Goal: Find specific page/section: Find specific page/section

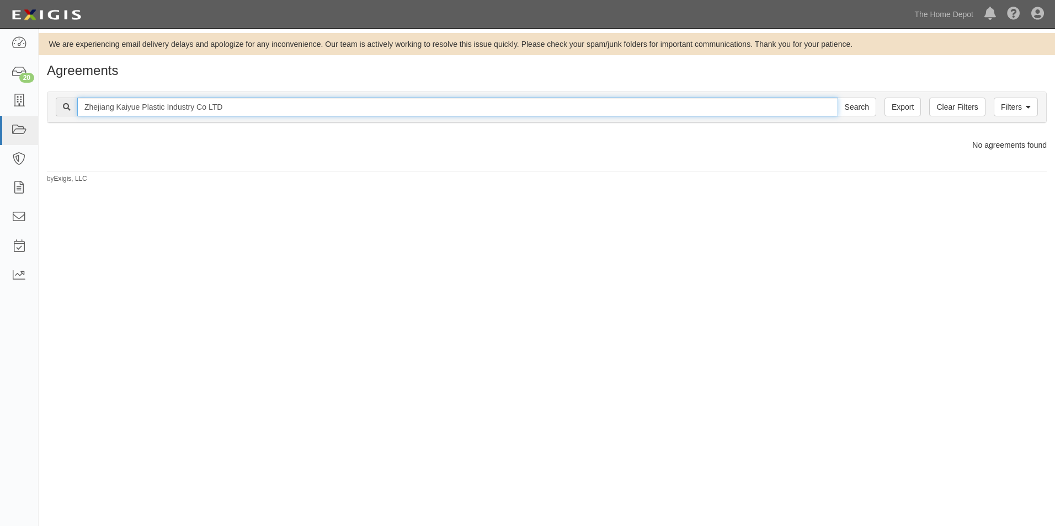
click at [238, 108] on input "Zhejiang Kaiyue Plastic Industry Co LTD" at bounding box center [457, 107] width 761 height 19
type input "NAMCE"
click at [838, 98] on input "Search" at bounding box center [857, 107] width 39 height 19
